Goal: Task Accomplishment & Management: Use online tool/utility

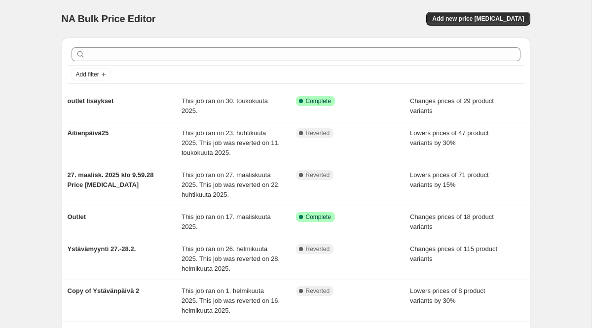
click at [31, 103] on div "NA Bulk Price Editor. This page is ready NA Bulk Price Editor Add new price cha…" at bounding box center [295, 293] width 591 height 587
click at [474, 17] on span "Add new price change job" at bounding box center [478, 19] width 92 height 8
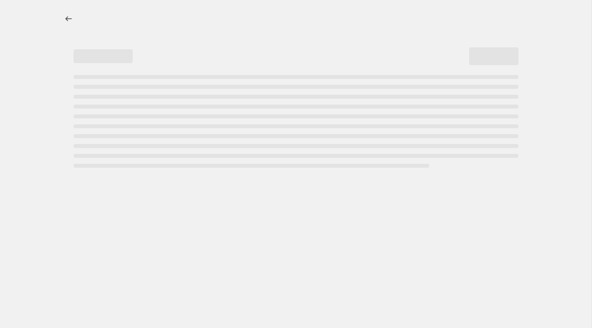
select select "percentage"
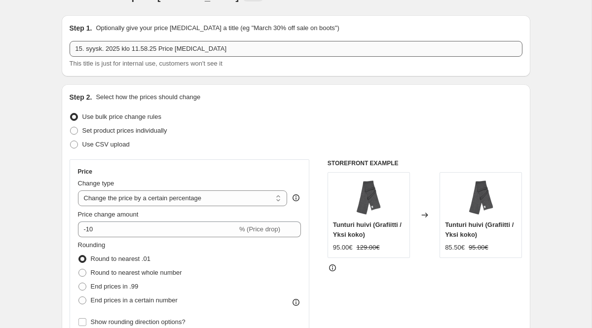
scroll to position [14, 0]
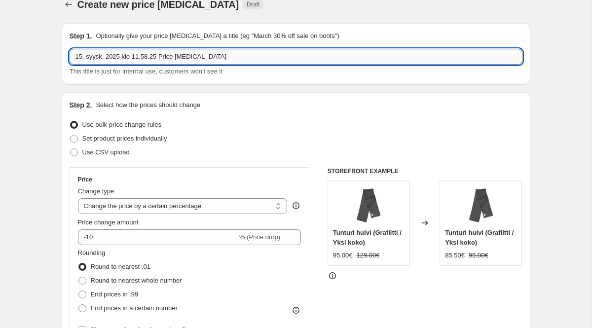
click at [116, 53] on input "15. syysk. 2025 klo 11.58.25 Price change job" at bounding box center [296, 57] width 453 height 16
type input "pre-sale syksy -15 %"
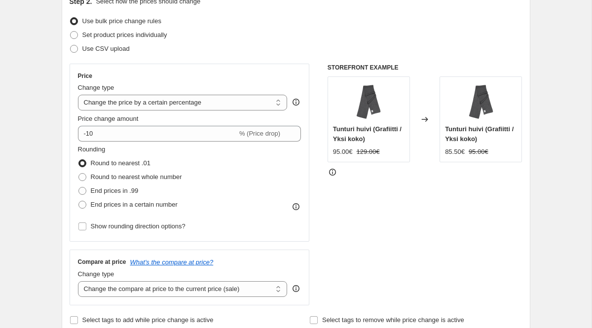
scroll to position [118, 0]
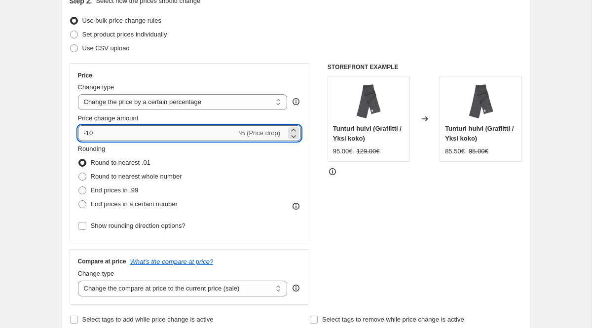
click at [131, 134] on input "-10" at bounding box center [157, 133] width 159 height 16
type input "-15"
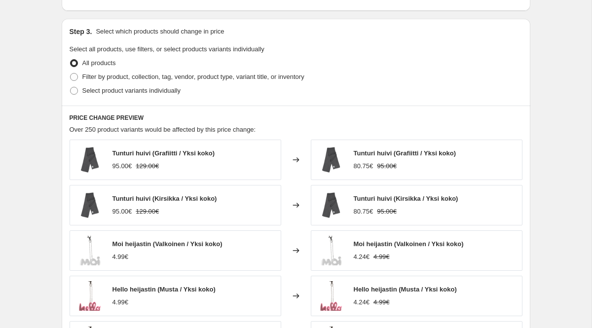
scroll to position [444, 0]
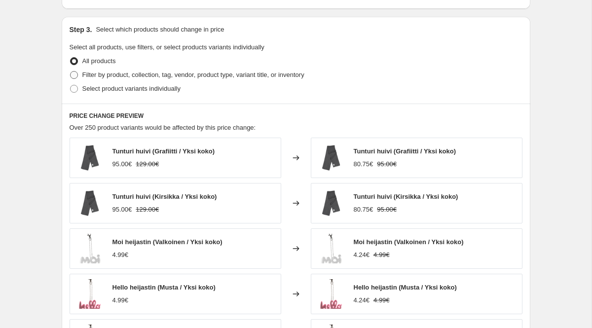
click at [72, 77] on span at bounding box center [74, 75] width 8 height 8
click at [71, 72] on input "Filter by product, collection, tag, vendor, product type, variant title, or inv…" at bounding box center [70, 71] width 0 height 0
radio input "true"
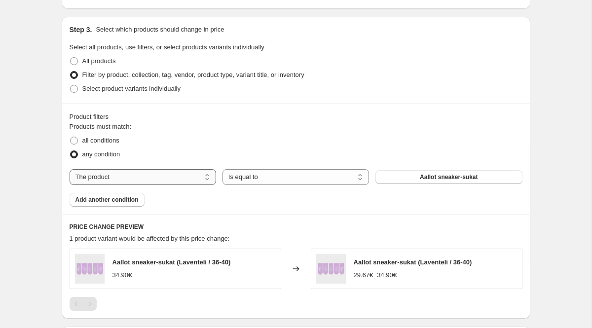
click at [125, 176] on select "The product The product's collection The product's tag The product's vendor The…" at bounding box center [143, 177] width 146 height 16
select select "collection"
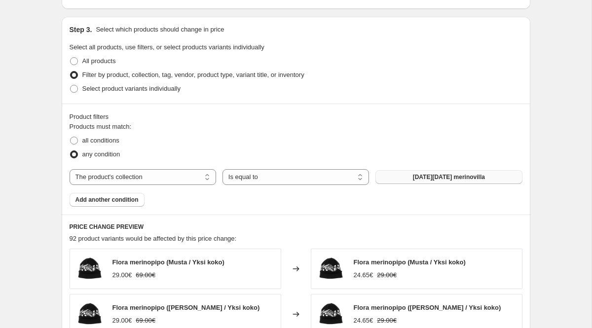
click at [443, 179] on span "Black friday merinovilla" at bounding box center [449, 177] width 72 height 8
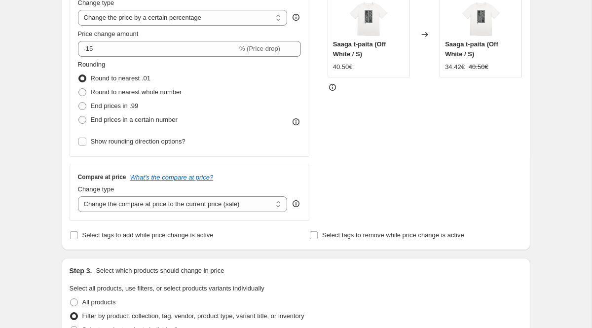
scroll to position [202, 0]
click at [85, 93] on span at bounding box center [82, 93] width 8 height 8
click at [79, 89] on input "Round to nearest whole number" at bounding box center [78, 89] width 0 height 0
radio input "true"
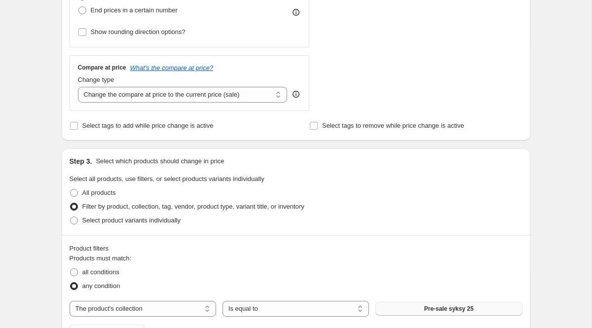
scroll to position [302, 0]
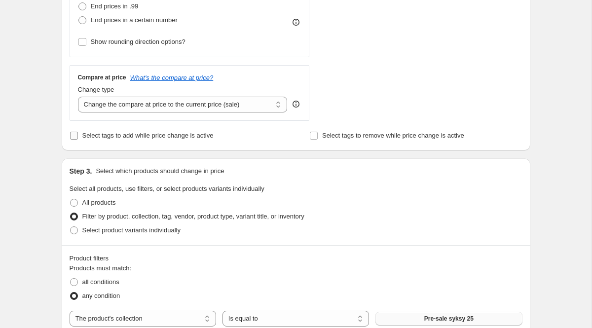
click at [72, 134] on input "Select tags to add while price change is active" at bounding box center [74, 136] width 8 height 8
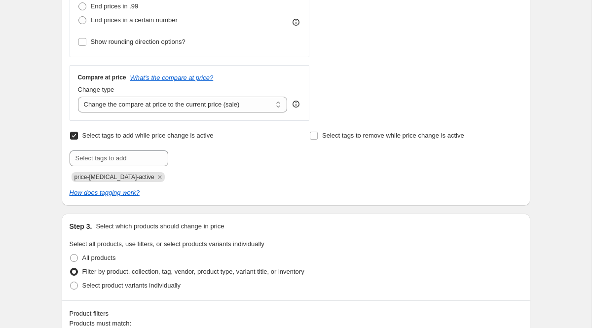
click at [72, 134] on input "Select tags to add while price change is active" at bounding box center [74, 136] width 8 height 8
checkbox input "false"
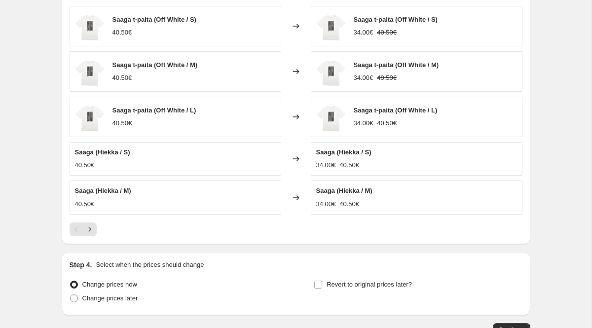
scroll to position [711, 0]
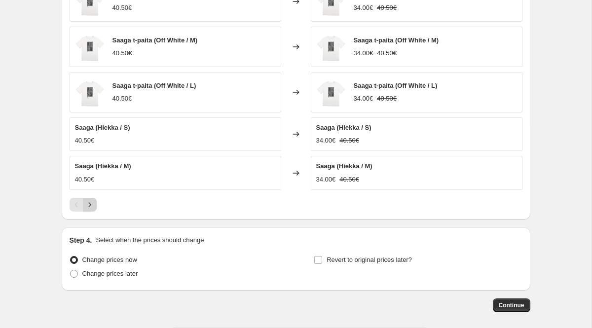
click at [93, 205] on icon "Next" at bounding box center [90, 205] width 10 height 10
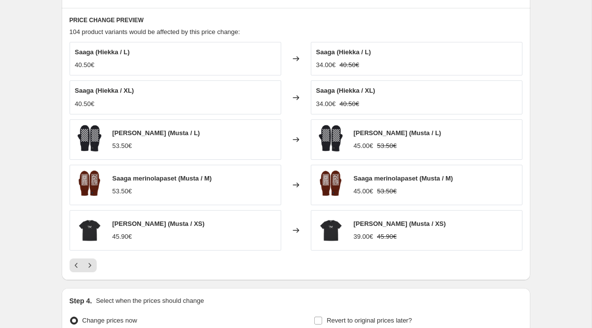
scroll to position [653, 0]
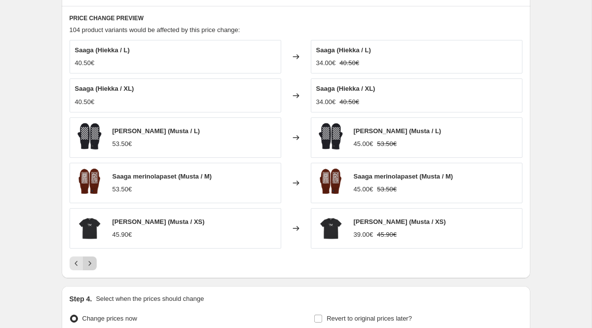
click at [92, 263] on icon "Next" at bounding box center [90, 263] width 10 height 10
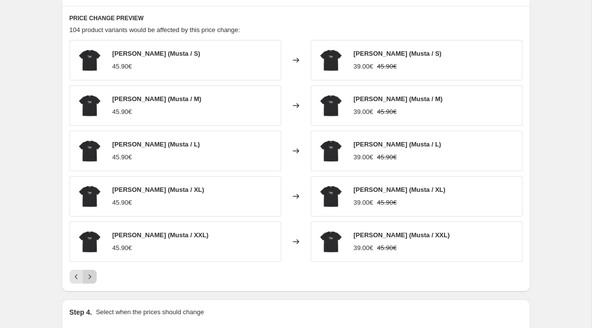
click at [92, 276] on icon "Next" at bounding box center [90, 277] width 10 height 10
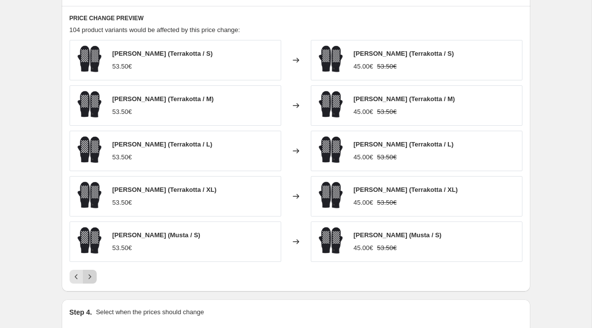
click at [88, 276] on icon "Next" at bounding box center [90, 277] width 10 height 10
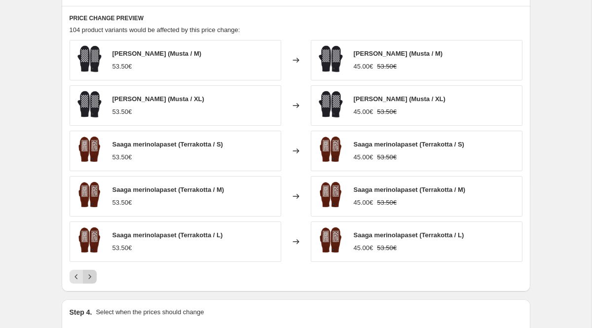
click at [95, 276] on button "Next" at bounding box center [90, 277] width 14 height 14
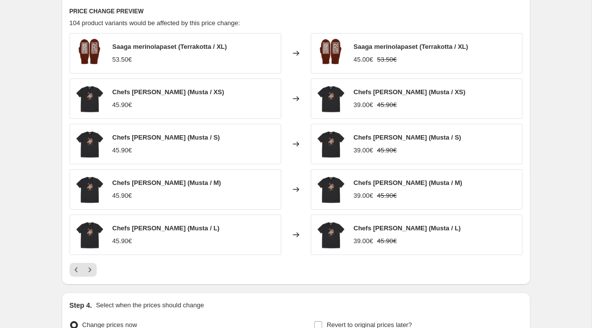
scroll to position [668, 0]
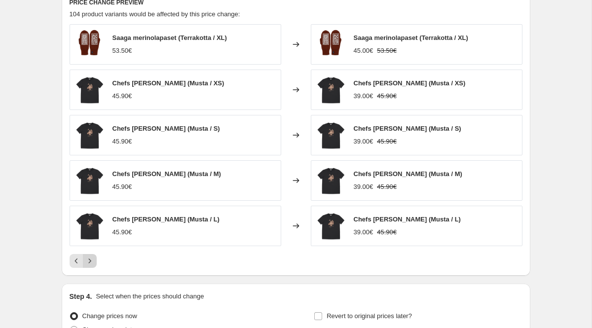
click at [92, 259] on icon "Next" at bounding box center [90, 261] width 10 height 10
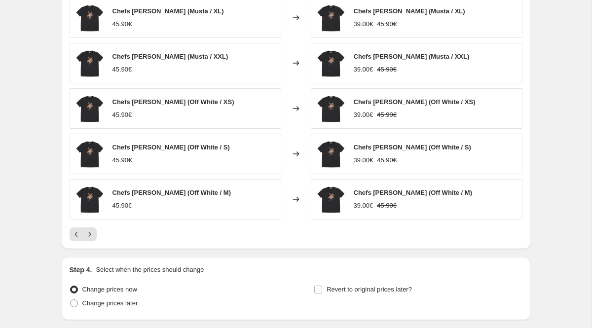
scroll to position [699, 0]
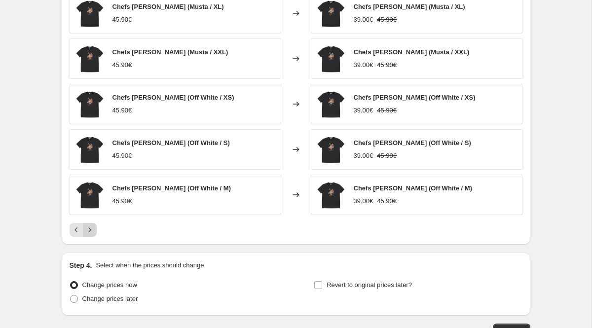
click at [88, 231] on icon "Next" at bounding box center [90, 230] width 10 height 10
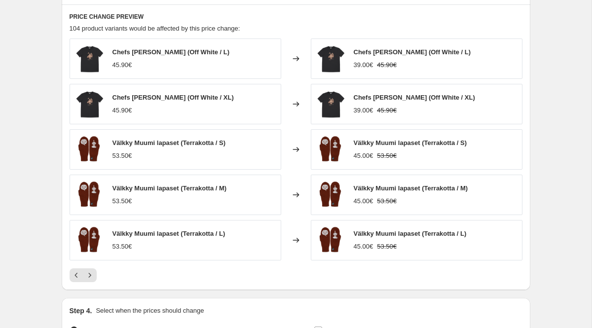
scroll to position [646, 0]
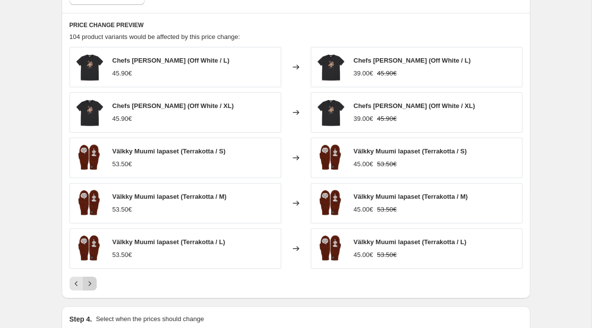
click at [91, 284] on icon "Next" at bounding box center [90, 284] width 10 height 10
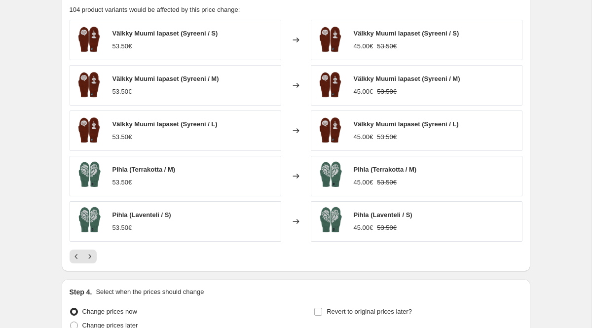
scroll to position [673, 0]
click at [91, 257] on icon "Next" at bounding box center [90, 256] width 10 height 10
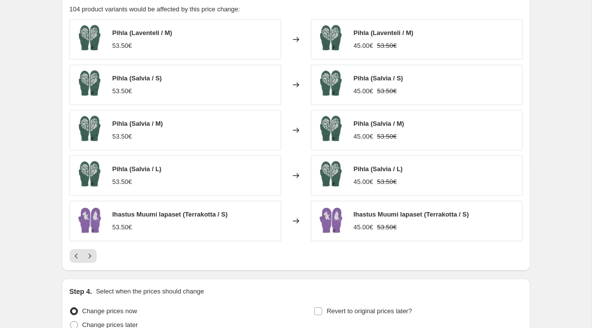
click at [89, 265] on div "PRICE CHANGE PREVIEW 104 product variants would be affected by this price chang…" at bounding box center [296, 128] width 469 height 286
click at [87, 251] on button "Next" at bounding box center [90, 256] width 14 height 14
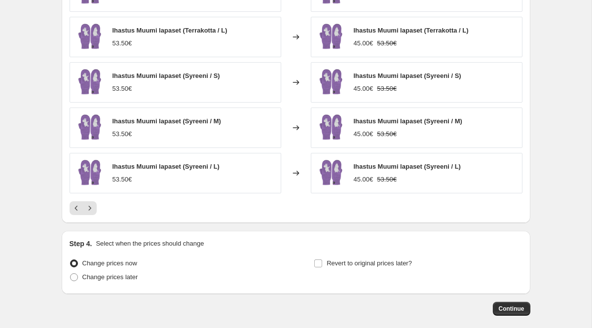
scroll to position [769, 0]
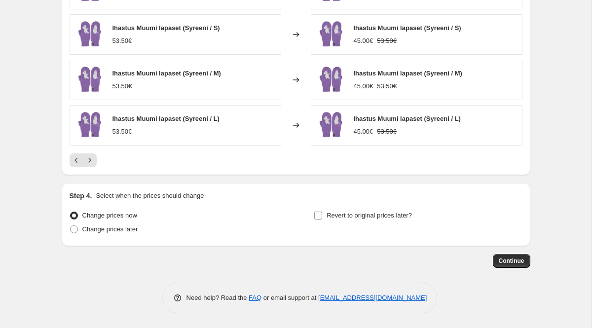
click at [320, 216] on input "Revert to original prices later?" at bounding box center [318, 216] width 8 height 8
checkbox input "true"
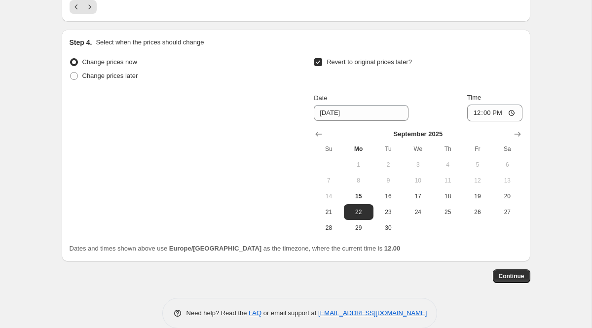
scroll to position [923, 0]
click at [520, 132] on icon "Show next month, October 2025" at bounding box center [517, 133] width 10 height 10
click at [421, 155] on th "We" at bounding box center [418, 148] width 30 height 16
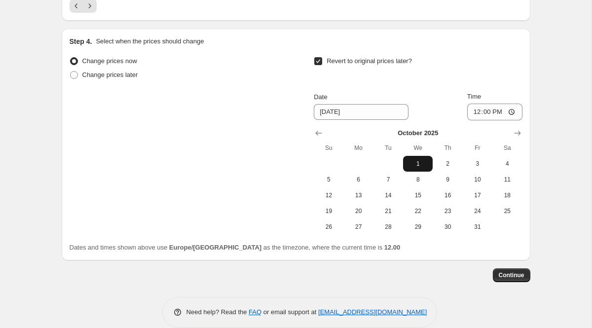
click at [421, 161] on span "1" at bounding box center [418, 164] width 22 height 8
type input "10/1/2025"
click at [485, 112] on input "12:00" at bounding box center [494, 112] width 55 height 17
click at [511, 112] on input "12:00" at bounding box center [494, 112] width 55 height 17
type input "23:59"
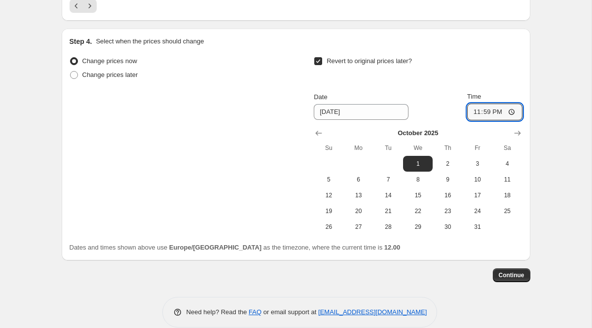
click at [464, 60] on div "Revert to original prices later?" at bounding box center [418, 69] width 208 height 30
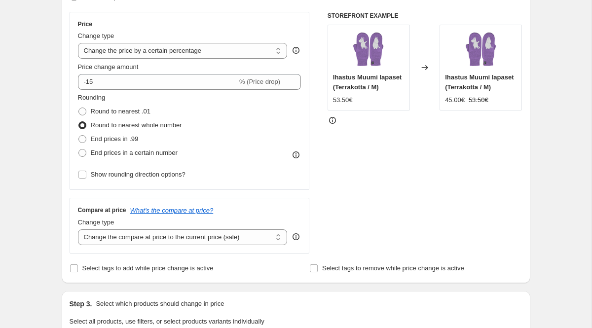
scroll to position [169, 0]
click at [115, 237] on select "Change the compare at price to the current price (sale) Change the compare at p…" at bounding box center [183, 238] width 210 height 16
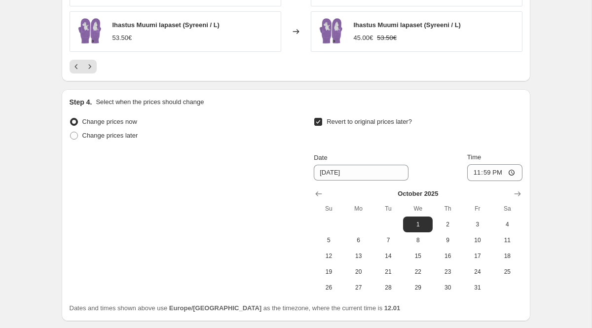
scroll to position [938, 0]
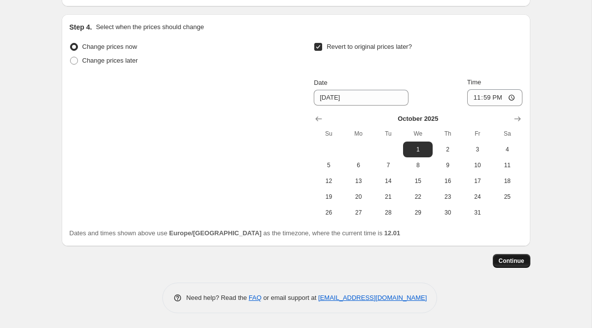
click at [519, 261] on span "Continue" at bounding box center [512, 261] width 26 height 8
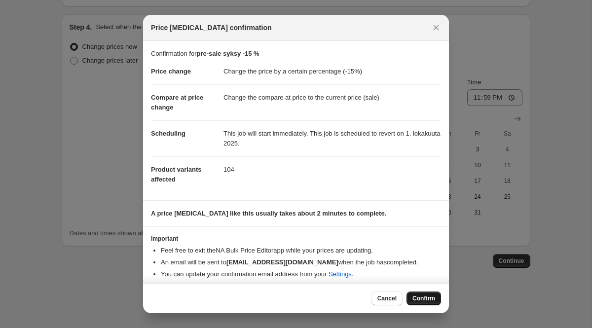
click at [427, 298] on span "Confirm" at bounding box center [423, 298] width 23 height 8
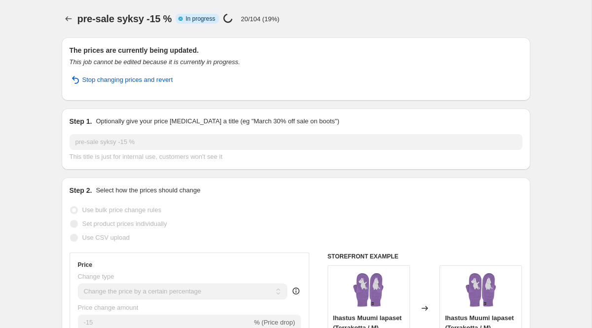
select select "percentage"
select select "collection"
